Goal: Complete application form

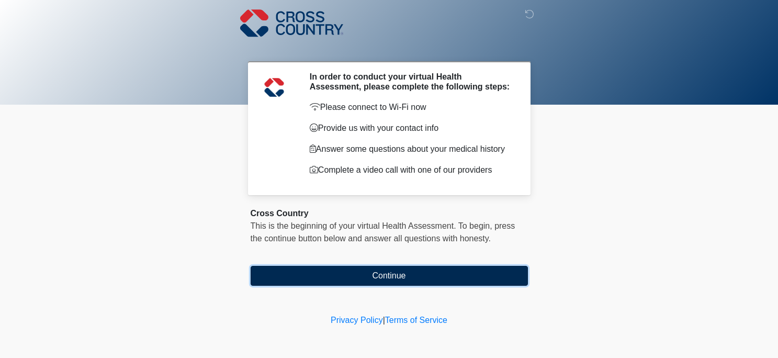
click at [376, 279] on button "Continue" at bounding box center [389, 276] width 277 height 20
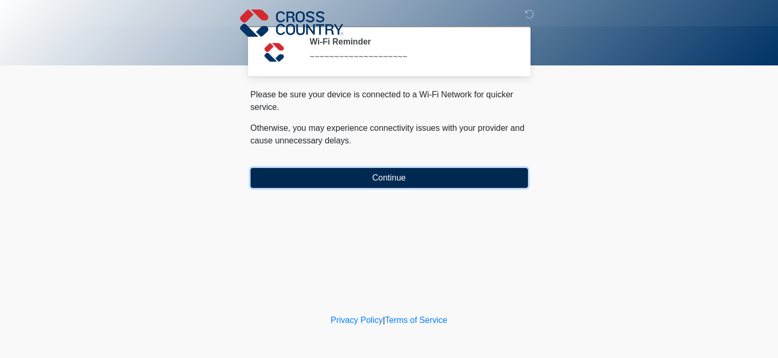
click at [392, 183] on button "Continue" at bounding box center [389, 178] width 277 height 20
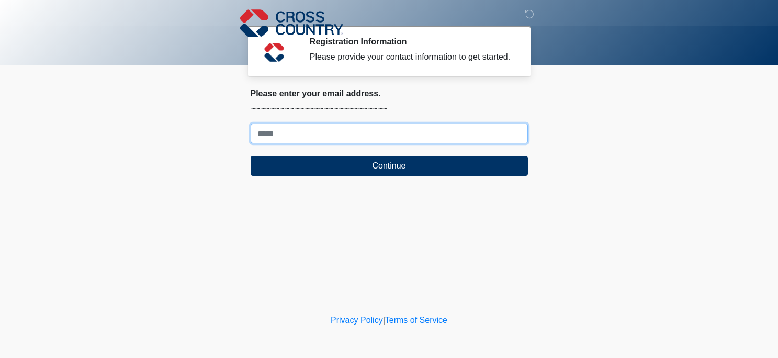
click at [359, 143] on input "Where should we email your response?" at bounding box center [389, 134] width 277 height 20
type input "**********"
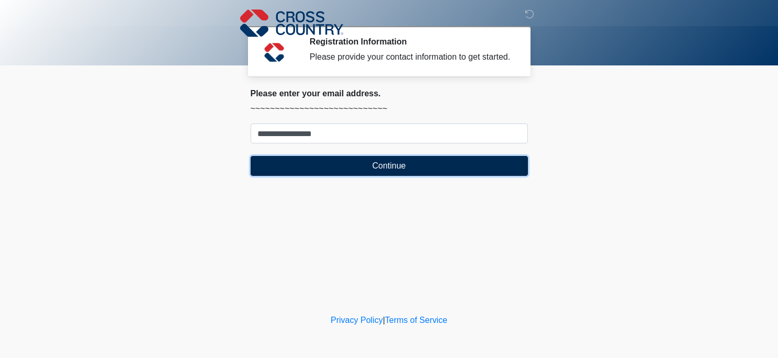
click at [383, 176] on button "Continue" at bounding box center [389, 166] width 277 height 20
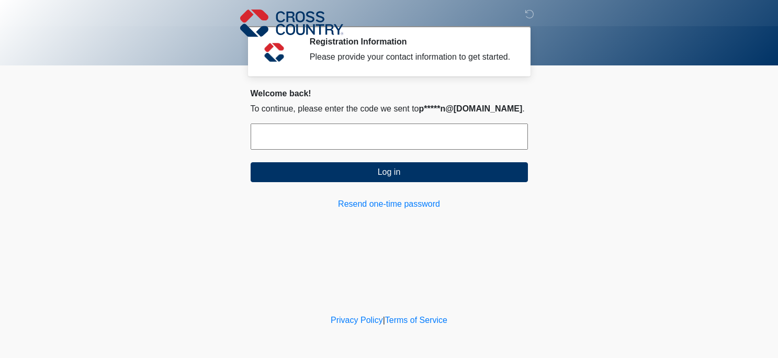
click at [294, 144] on input "text" at bounding box center [389, 137] width 277 height 26
paste input "******"
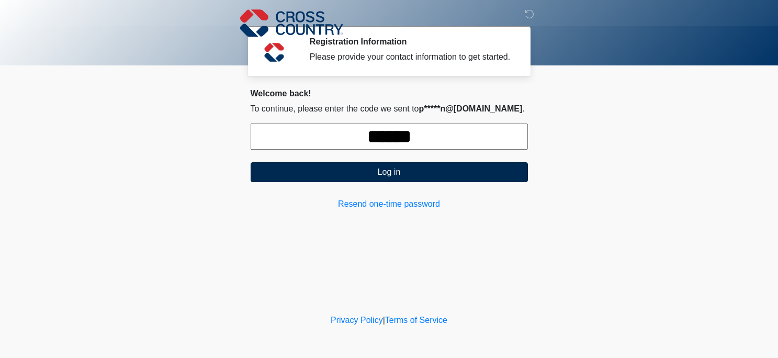
type input "******"
click at [409, 182] on button "Log in" at bounding box center [389, 172] width 277 height 20
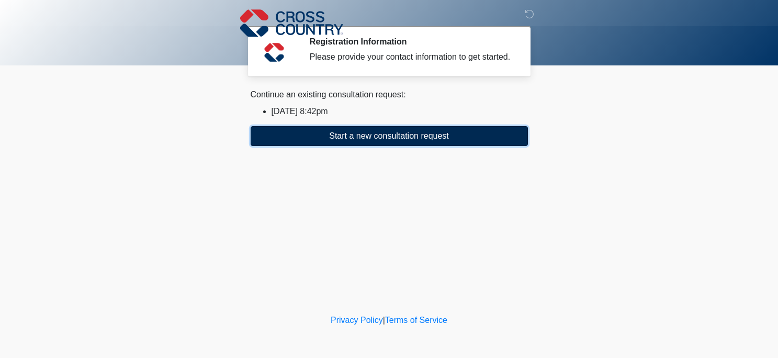
click at [398, 146] on button "Start a new consultation request" at bounding box center [389, 136] width 277 height 20
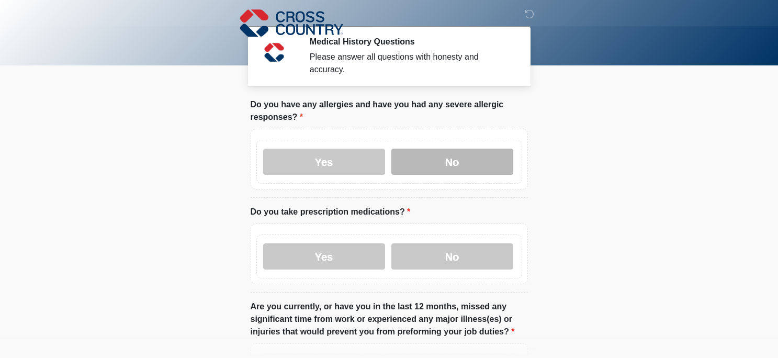
click at [492, 157] on label "No" at bounding box center [453, 162] width 122 height 26
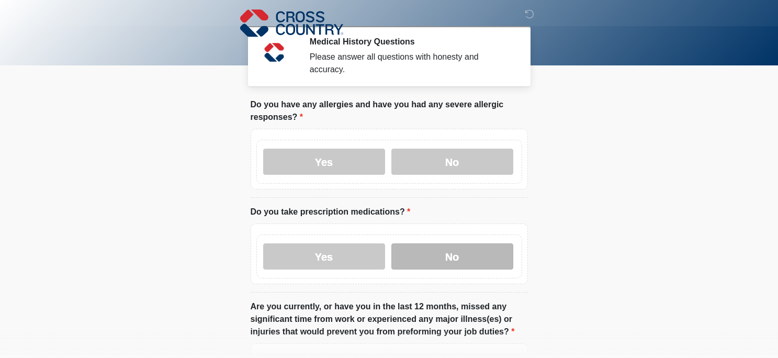
click at [481, 255] on label "No" at bounding box center [453, 256] width 122 height 26
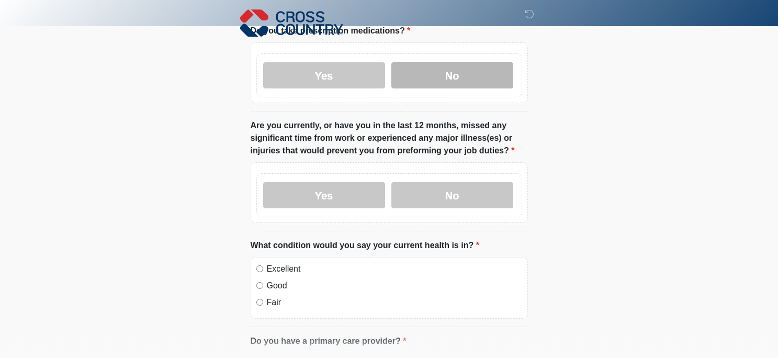
scroll to position [183, 0]
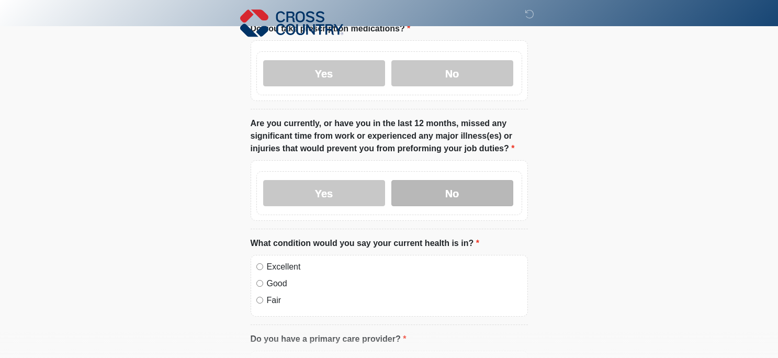
click at [456, 194] on label "No" at bounding box center [453, 193] width 122 height 26
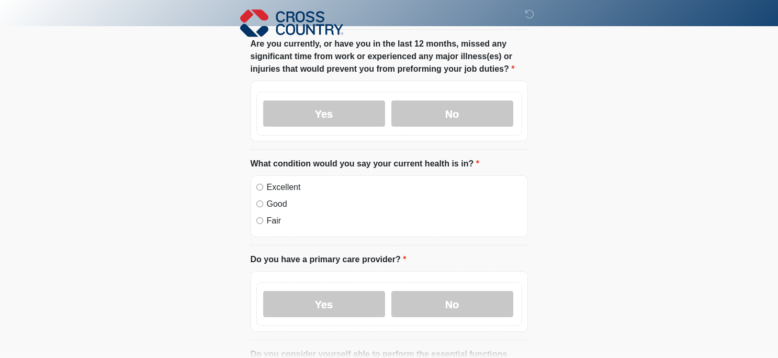
scroll to position [270, 0]
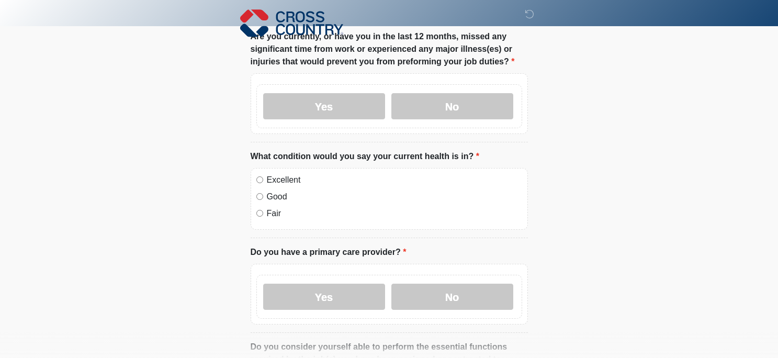
click at [261, 172] on div "Excellent Good Fair" at bounding box center [389, 199] width 277 height 62
click at [355, 293] on label "Yes" at bounding box center [324, 297] width 122 height 26
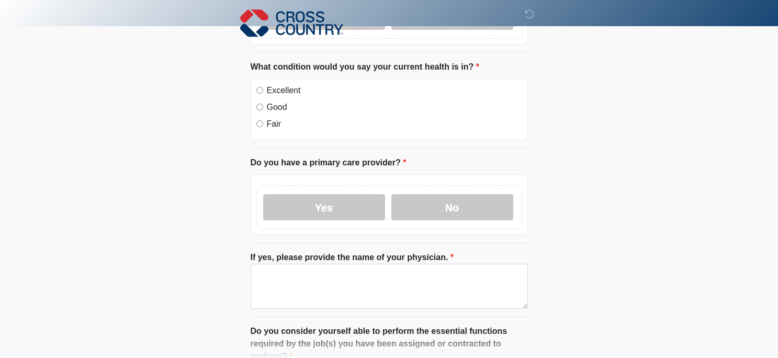
scroll to position [364, 0]
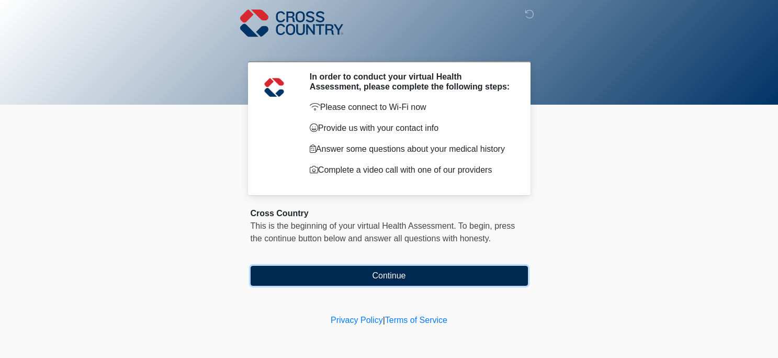
click at [417, 276] on button "Continue" at bounding box center [389, 276] width 277 height 20
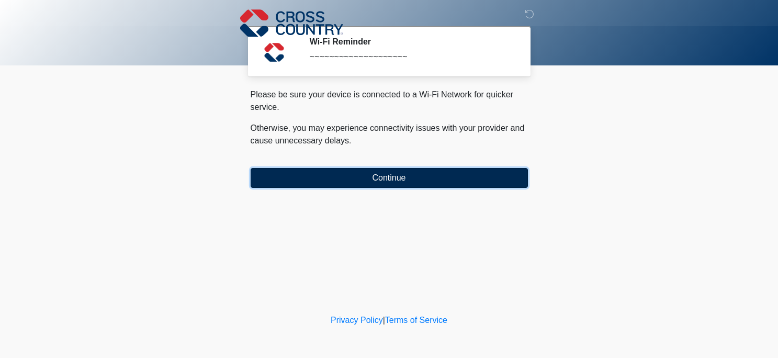
click at [399, 175] on button "Continue" at bounding box center [389, 178] width 277 height 20
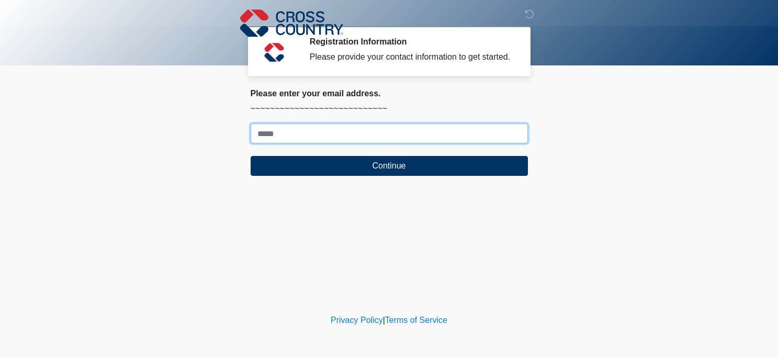
click at [348, 143] on input "Where should we email your response?" at bounding box center [389, 134] width 277 height 20
type input "**********"
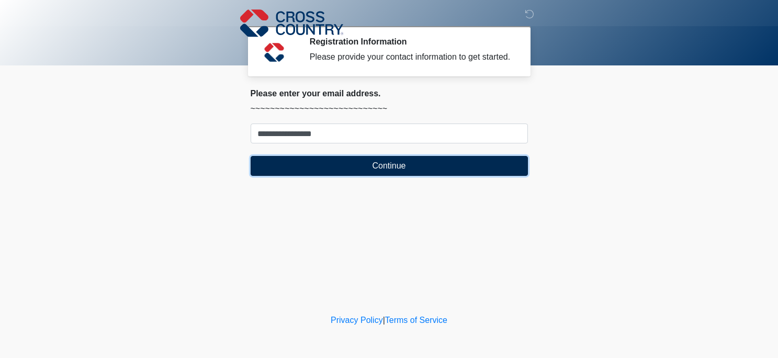
click at [395, 176] on button "Continue" at bounding box center [389, 166] width 277 height 20
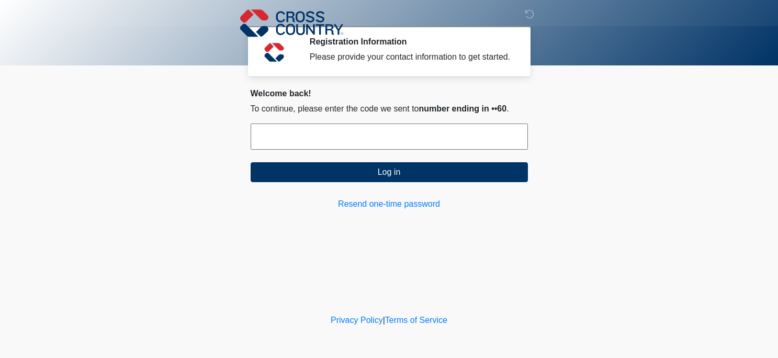
click at [392, 144] on input "text" at bounding box center [389, 137] width 277 height 26
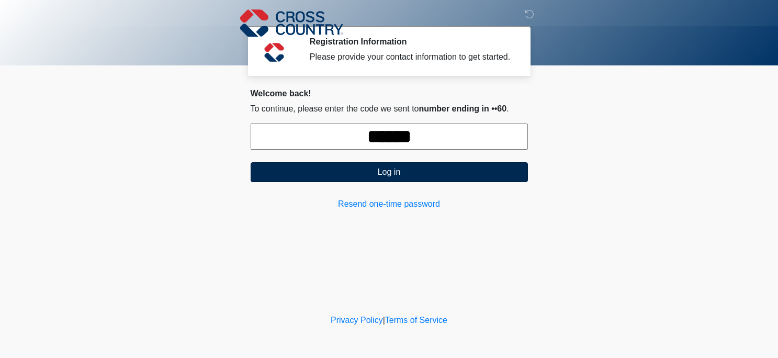
type input "******"
click at [410, 175] on button "Log in" at bounding box center [389, 172] width 277 height 20
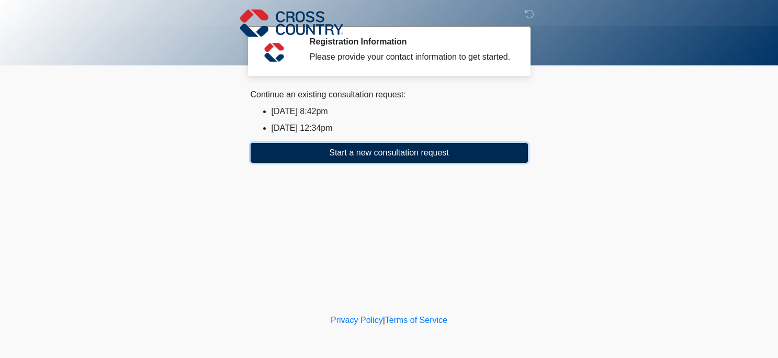
click at [402, 163] on button "Start a new consultation request" at bounding box center [389, 153] width 277 height 20
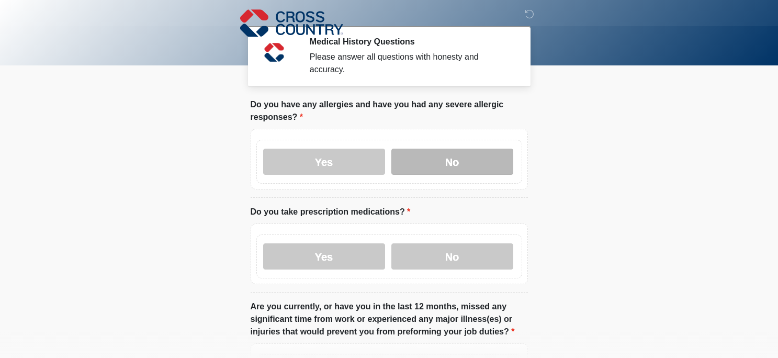
click at [451, 154] on label "No" at bounding box center [453, 162] width 122 height 26
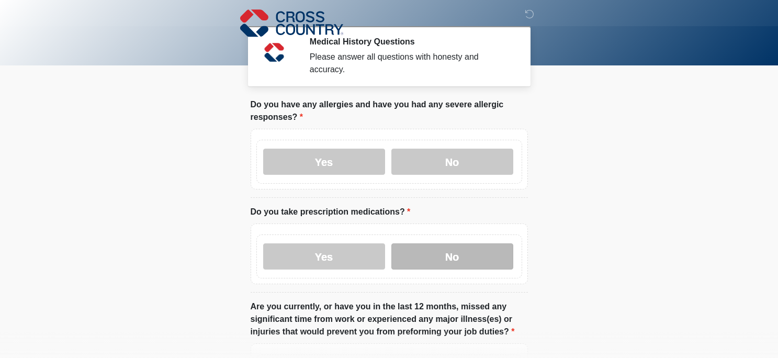
click at [460, 255] on label "No" at bounding box center [453, 256] width 122 height 26
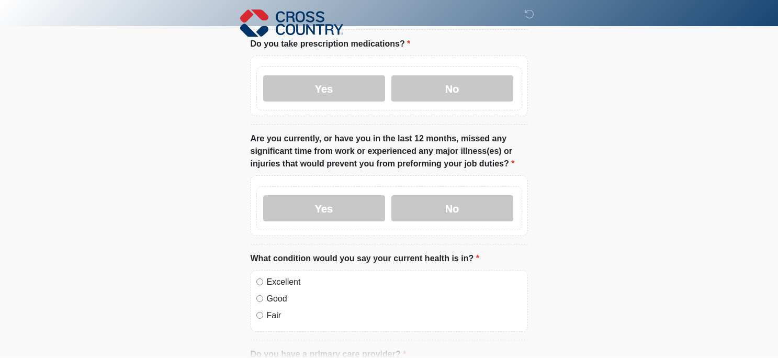
scroll to position [168, 0]
click at [481, 211] on label "No" at bounding box center [453, 209] width 122 height 26
click at [265, 283] on div "Excellent" at bounding box center [390, 282] width 266 height 13
click at [267, 278] on label "Excellent" at bounding box center [394, 282] width 255 height 13
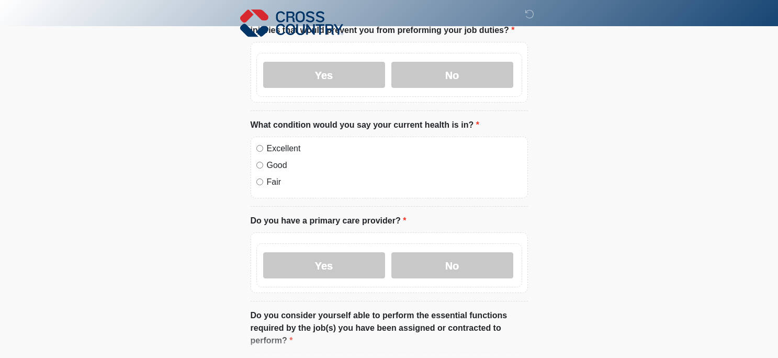
scroll to position [302, 0]
click at [352, 263] on label "Yes" at bounding box center [324, 265] width 122 height 26
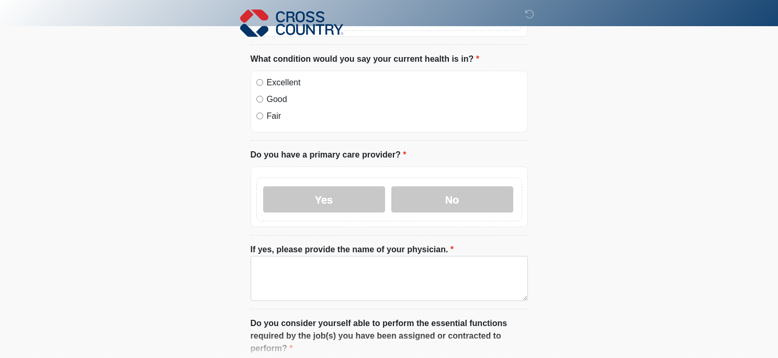
scroll to position [376, 0]
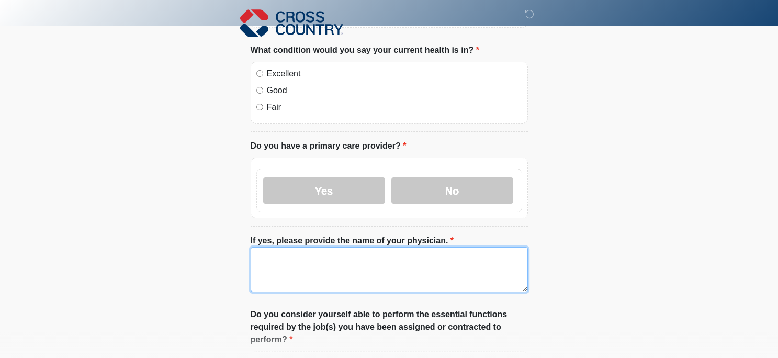
click at [348, 255] on textarea "If yes, please provide the name of your physician." at bounding box center [389, 269] width 277 height 45
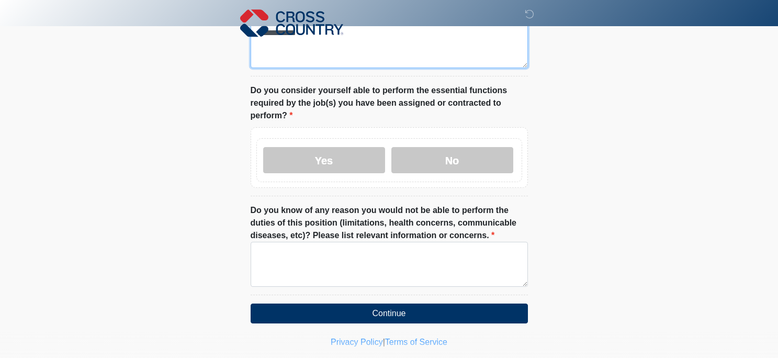
scroll to position [599, 0]
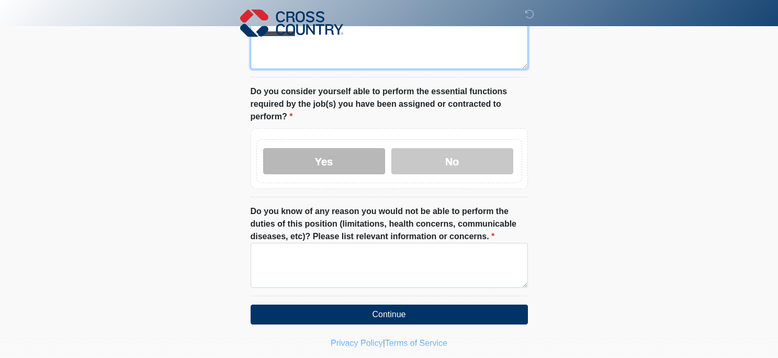
type textarea "**********"
click at [349, 157] on label "Yes" at bounding box center [324, 161] width 122 height 26
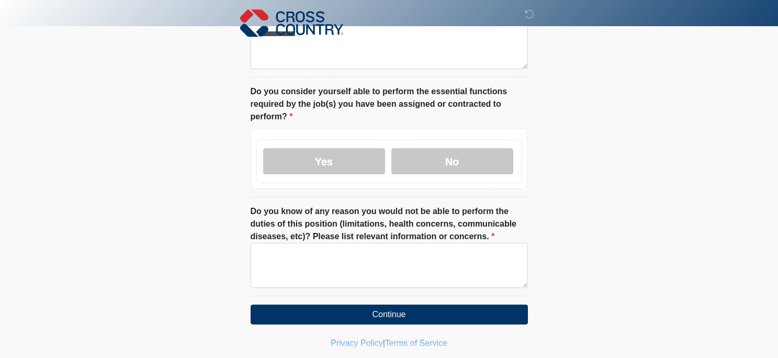
scroll to position [620, 0]
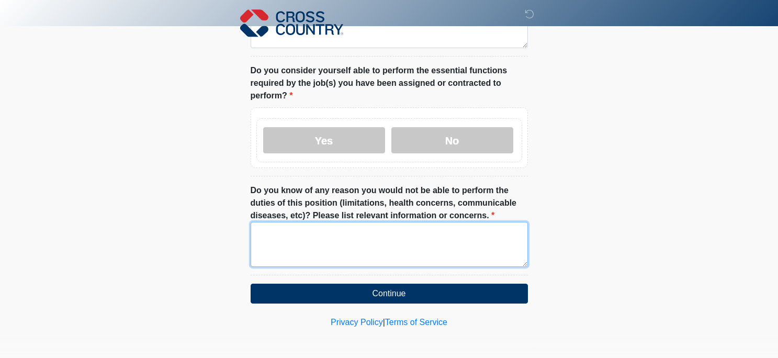
click at [321, 241] on textarea "Do you know of any reason you would not be able to perform the duties of this p…" at bounding box center [389, 244] width 277 height 45
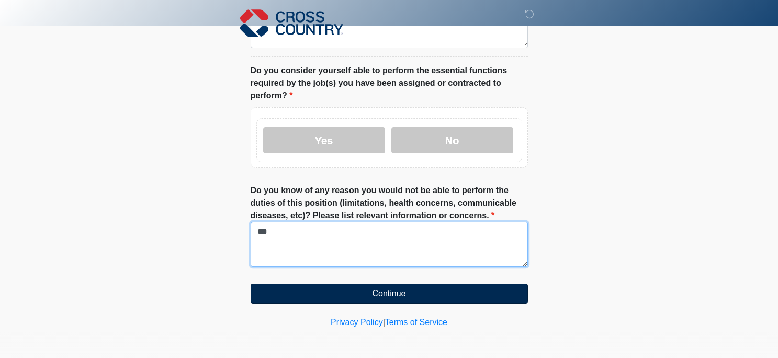
type textarea "***"
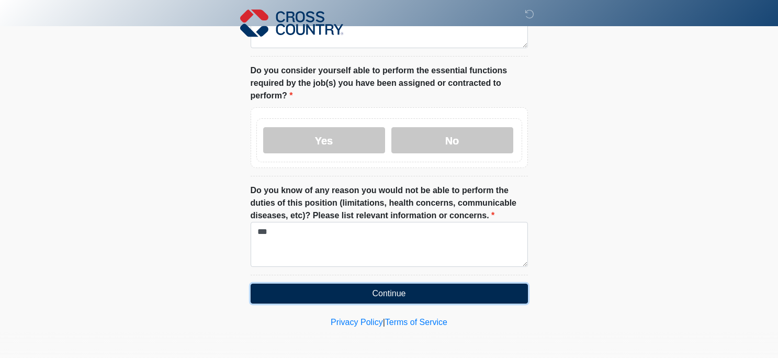
click at [373, 293] on button "Continue" at bounding box center [389, 294] width 277 height 20
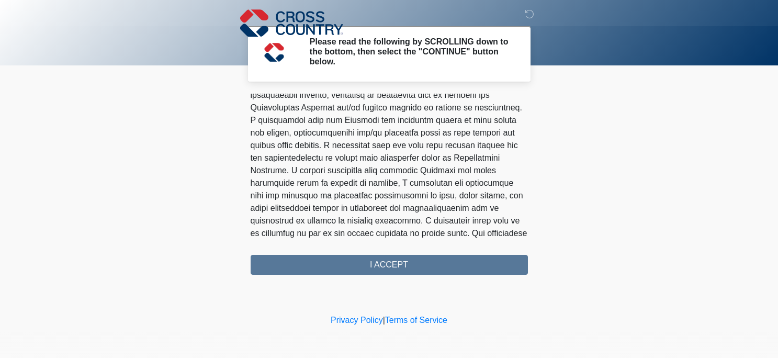
scroll to position [689, 0]
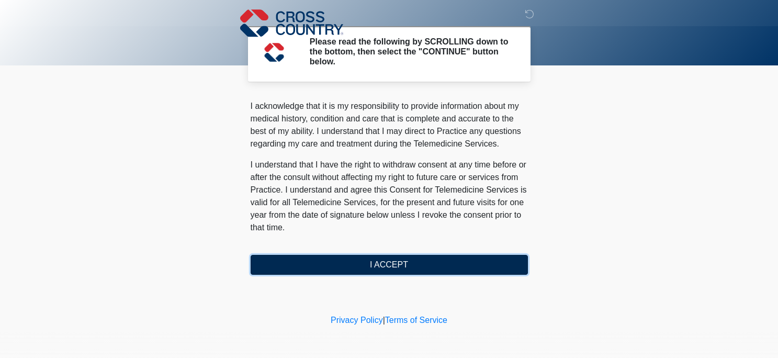
click at [417, 259] on button "I ACCEPT" at bounding box center [389, 265] width 277 height 20
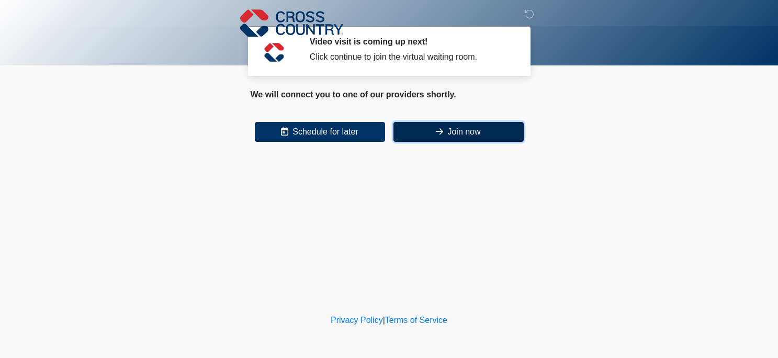
click at [454, 136] on button "Join now" at bounding box center [459, 132] width 130 height 20
